Goal: Task Accomplishment & Management: Complete application form

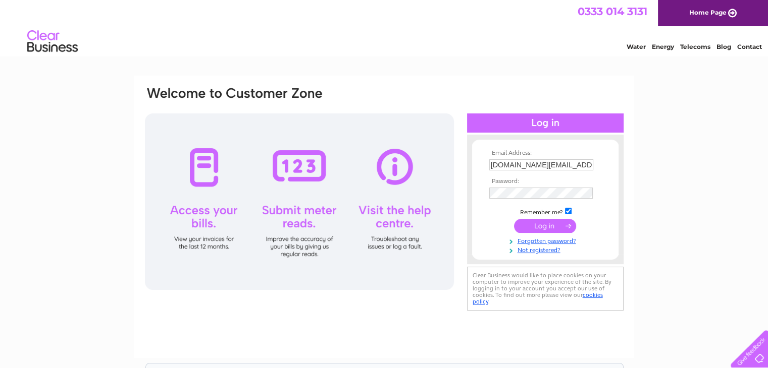
click at [593, 164] on td "cyclescotland.co.uk@gmail.com" at bounding box center [545, 165] width 117 height 16
drag, startPoint x: 485, startPoint y: 160, endPoint x: 572, endPoint y: 175, distance: 89.0
click at [572, 175] on form "Email Address: cyclescotland.co.uk@gmail.com Password: Forgotten password?" at bounding box center [545, 202] width 146 height 104
click at [572, 175] on td at bounding box center [545, 175] width 117 height 5
drag, startPoint x: 591, startPoint y: 163, endPoint x: 477, endPoint y: 164, distance: 114.1
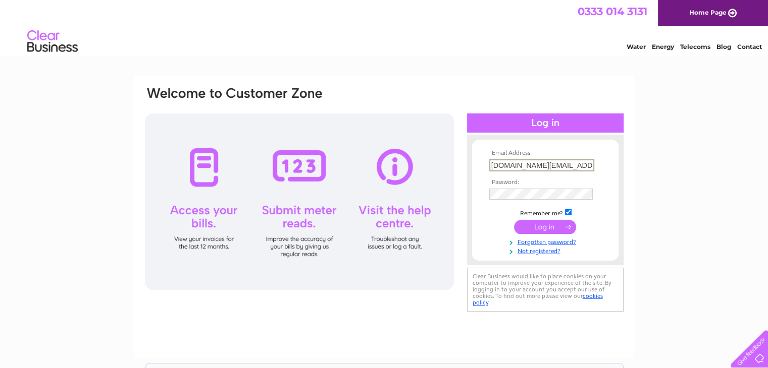
click at [477, 164] on form "Email Address: cyclescotland.co.uk@gmail.com Password: Forgotten password?" at bounding box center [545, 202] width 146 height 105
type input "theweeminn@gmail.com"
click at [543, 227] on input "submit" at bounding box center [545, 226] width 62 height 14
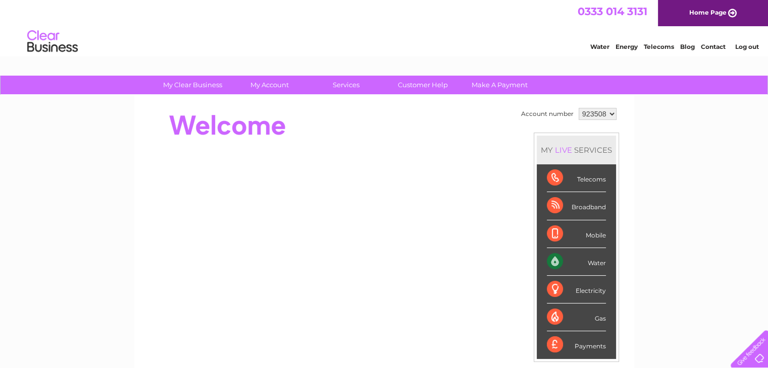
click at [555, 261] on div "Water" at bounding box center [576, 262] width 59 height 28
click at [429, 85] on link "Customer Help" at bounding box center [422, 85] width 83 height 19
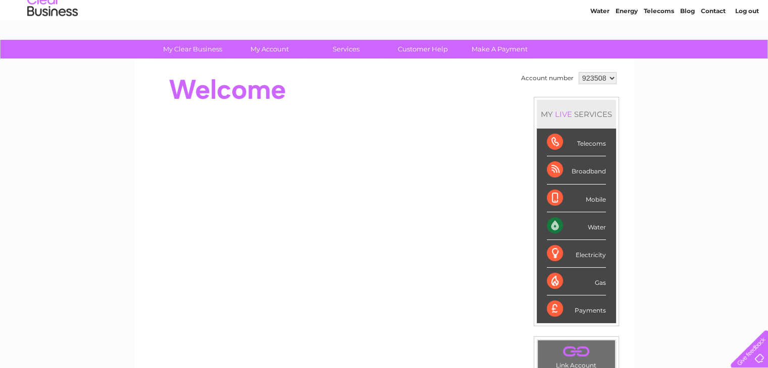
scroll to position [36, 0]
click at [611, 77] on select "923508" at bounding box center [597, 78] width 38 height 12
click at [652, 116] on div "My Clear Business Login Details My Details My Preferences Link Account My Accou…" at bounding box center [384, 322] width 768 height 567
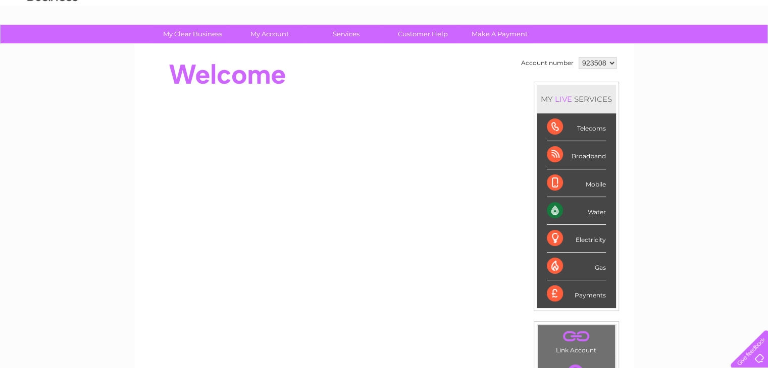
scroll to position [49, 0]
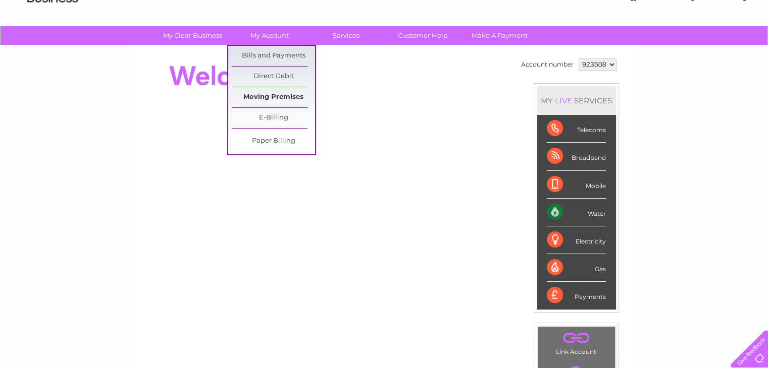
click at [277, 95] on link "Moving Premises" at bounding box center [273, 97] width 83 height 20
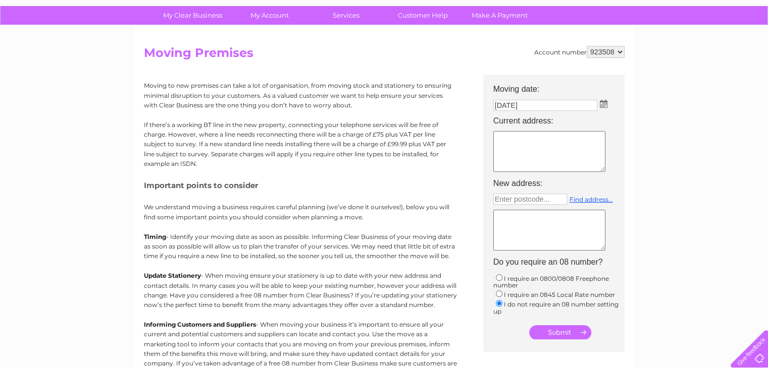
scroll to position [71, 0]
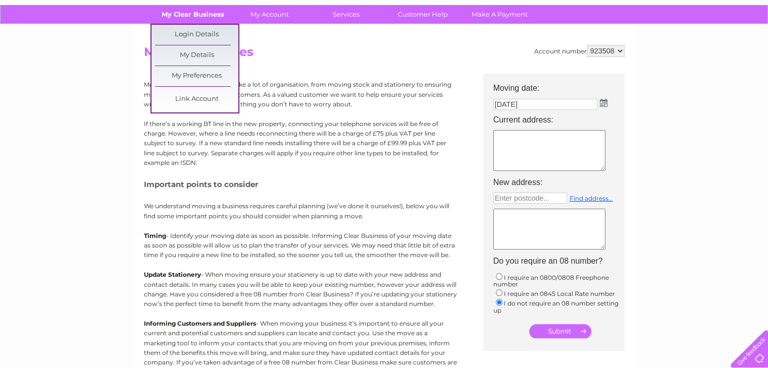
click at [219, 17] on link "My Clear Business" at bounding box center [192, 14] width 83 height 19
click at [207, 53] on link "My Details" at bounding box center [196, 55] width 83 height 20
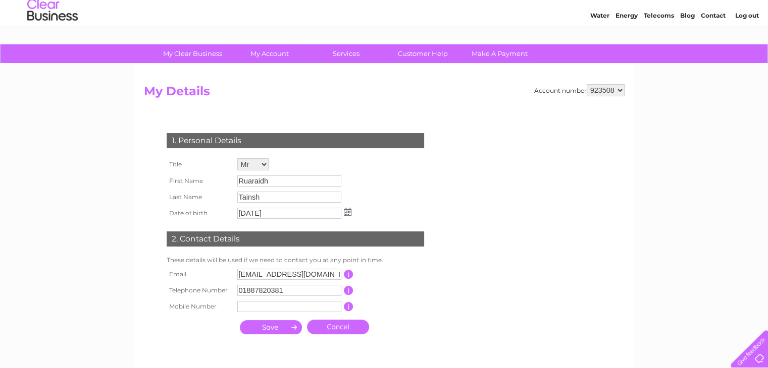
scroll to position [28, 0]
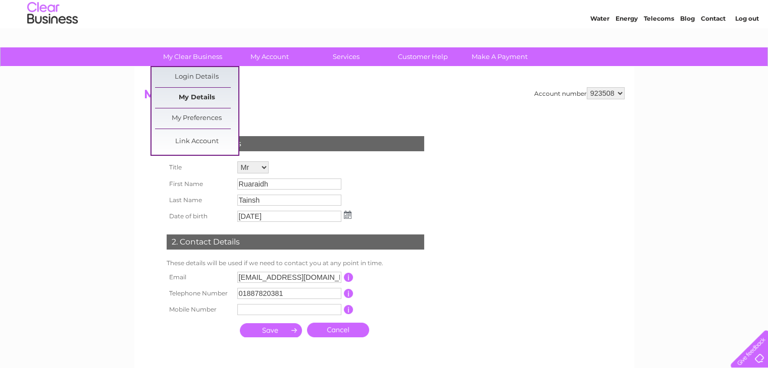
click at [194, 97] on link "My Details" at bounding box center [196, 98] width 83 height 20
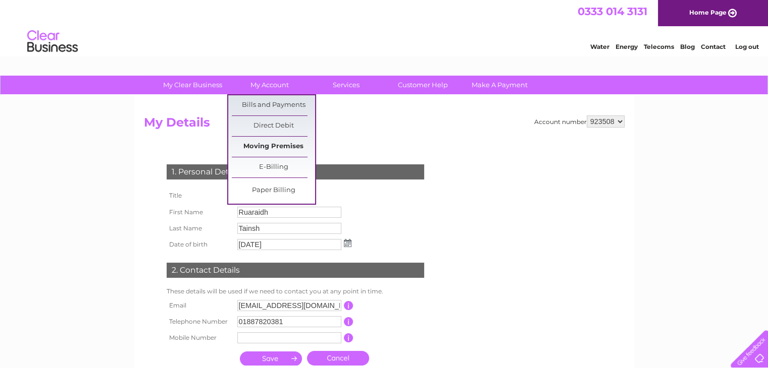
click at [287, 145] on link "Moving Premises" at bounding box center [273, 147] width 83 height 20
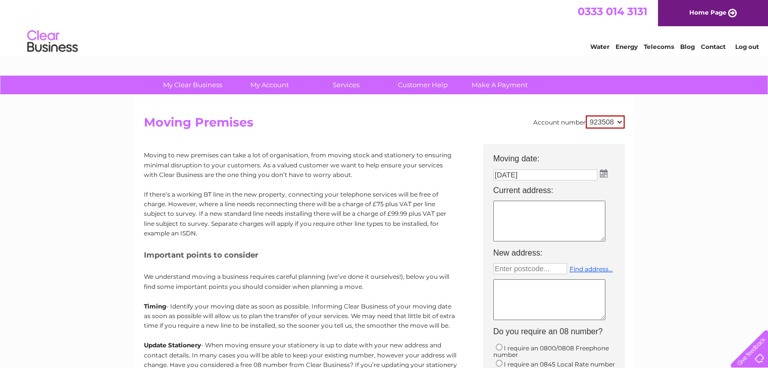
click at [513, 220] on textarea at bounding box center [549, 221] width 112 height 41
drag, startPoint x: 495, startPoint y: 207, endPoint x: 541, endPoint y: 219, distance: 47.9
click at [541, 219] on textarea "The Weem Inn Weem" at bounding box center [549, 221] width 112 height 41
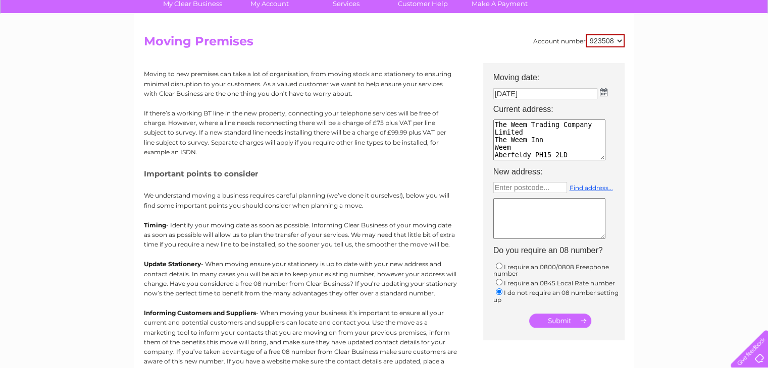
scroll to position [113, 0]
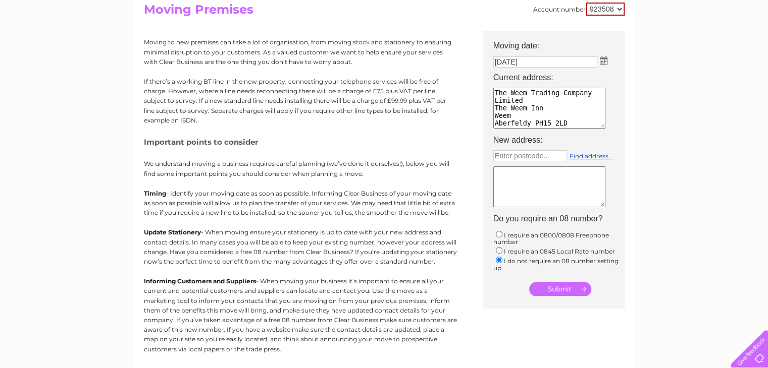
type textarea "The Weem Trading Company Limited The Weem Inn Weem Aberfeldy PH15 2LD"
click at [502, 186] on textarea at bounding box center [549, 187] width 112 height 41
click at [554, 286] on input "submit" at bounding box center [560, 289] width 62 height 14
click at [501, 176] on textarea at bounding box center [549, 188] width 113 height 42
type textarea "Property sold"
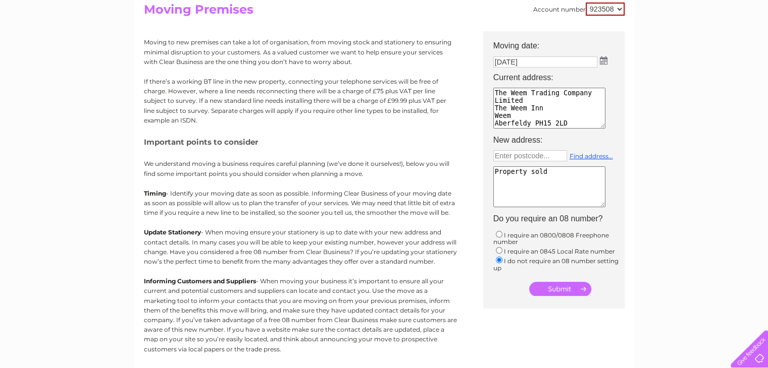
click at [559, 294] on input "submit" at bounding box center [560, 289] width 62 height 14
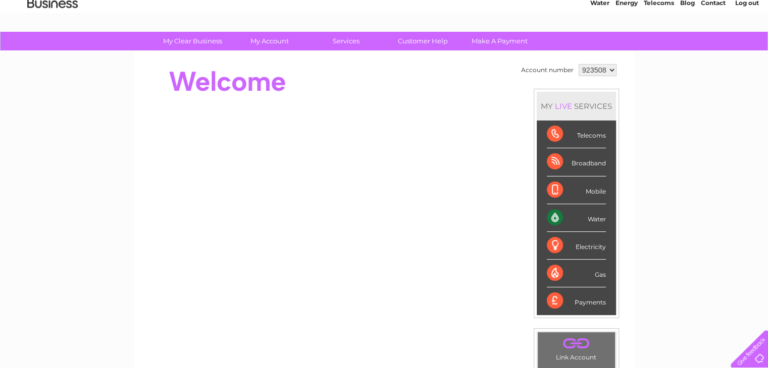
scroll to position [42, 0]
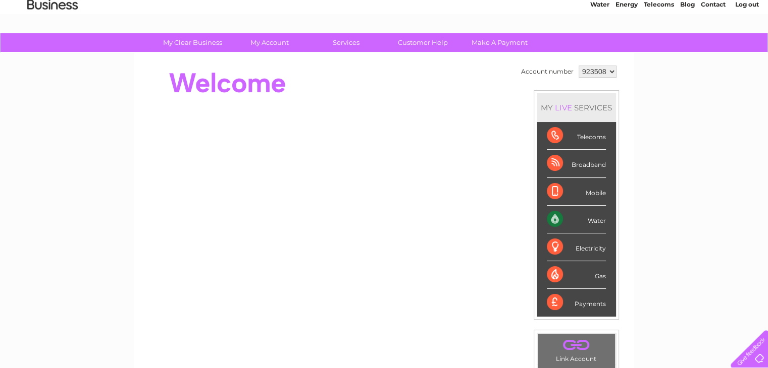
click at [595, 3] on link "Water" at bounding box center [599, 5] width 19 height 8
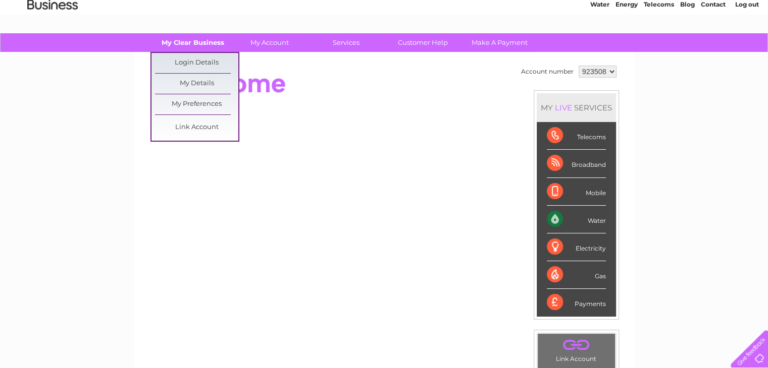
click at [196, 45] on link "My Clear Business" at bounding box center [192, 42] width 83 height 19
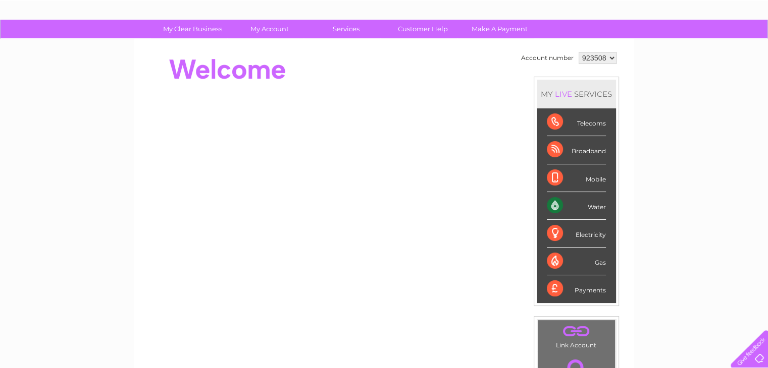
scroll to position [53, 0]
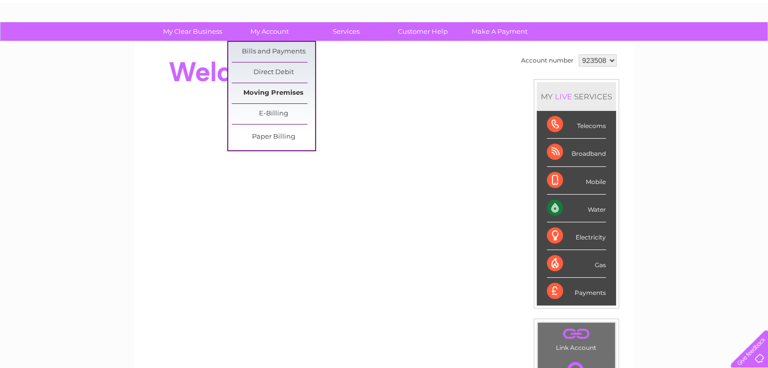
click at [274, 89] on link "Moving Premises" at bounding box center [273, 93] width 83 height 20
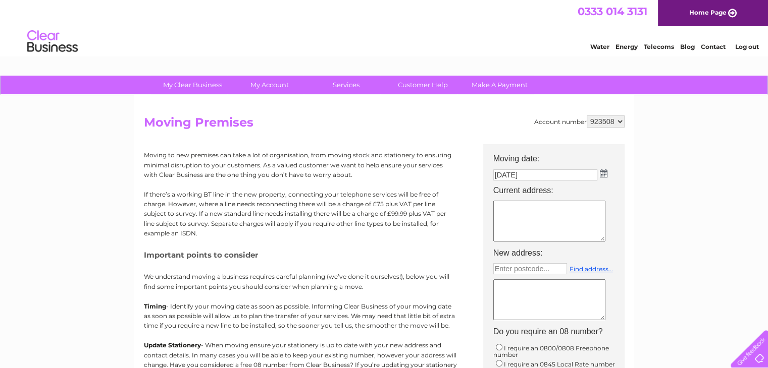
drag, startPoint x: 770, startPoint y: 118, endPoint x: 766, endPoint y: 68, distance: 49.6
